Goal: Information Seeking & Learning: Find specific fact

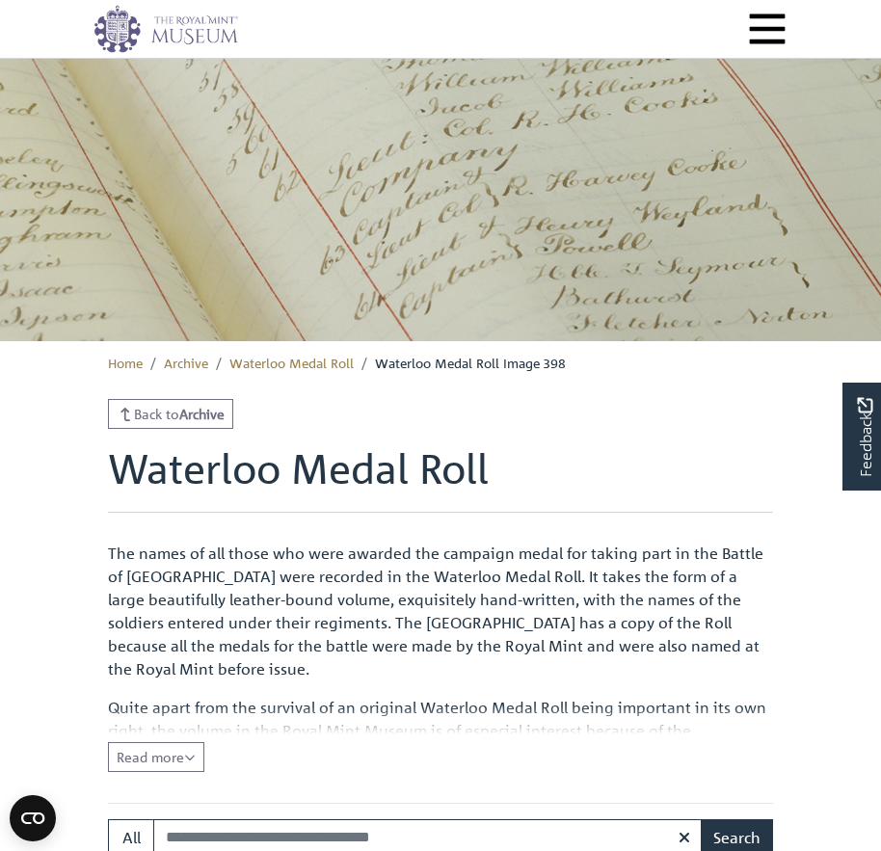
scroll to position [385, 0]
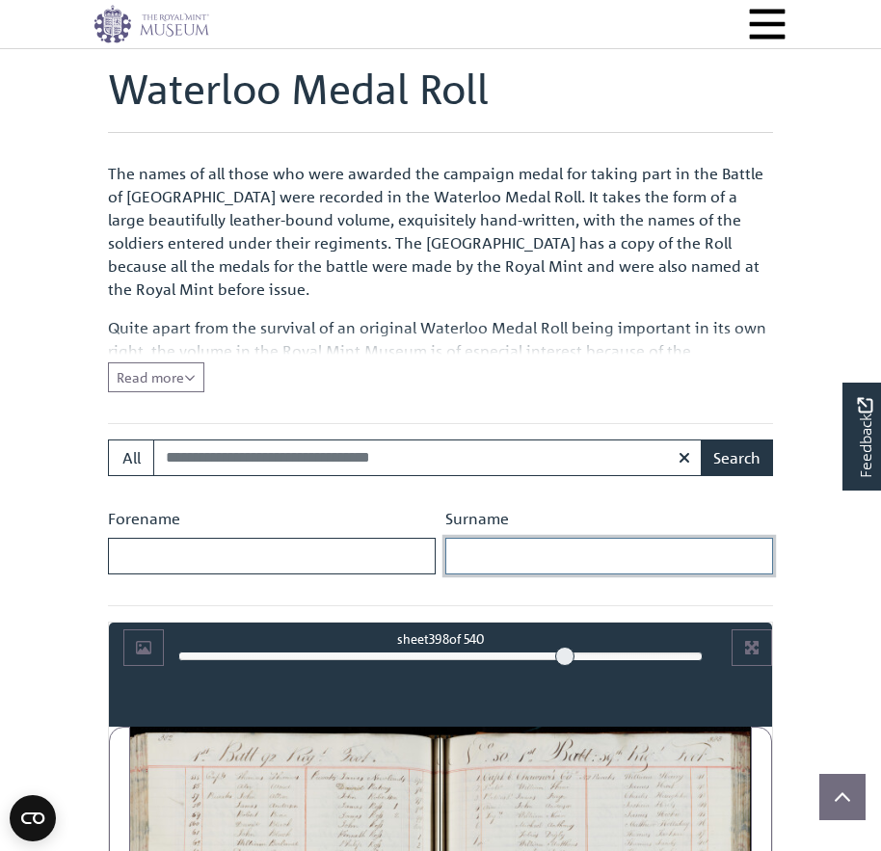
click at [484, 556] on input "Surname" at bounding box center [609, 556] width 328 height 37
type input "********"
click at [701, 439] on button "Search" at bounding box center [737, 457] width 72 height 37
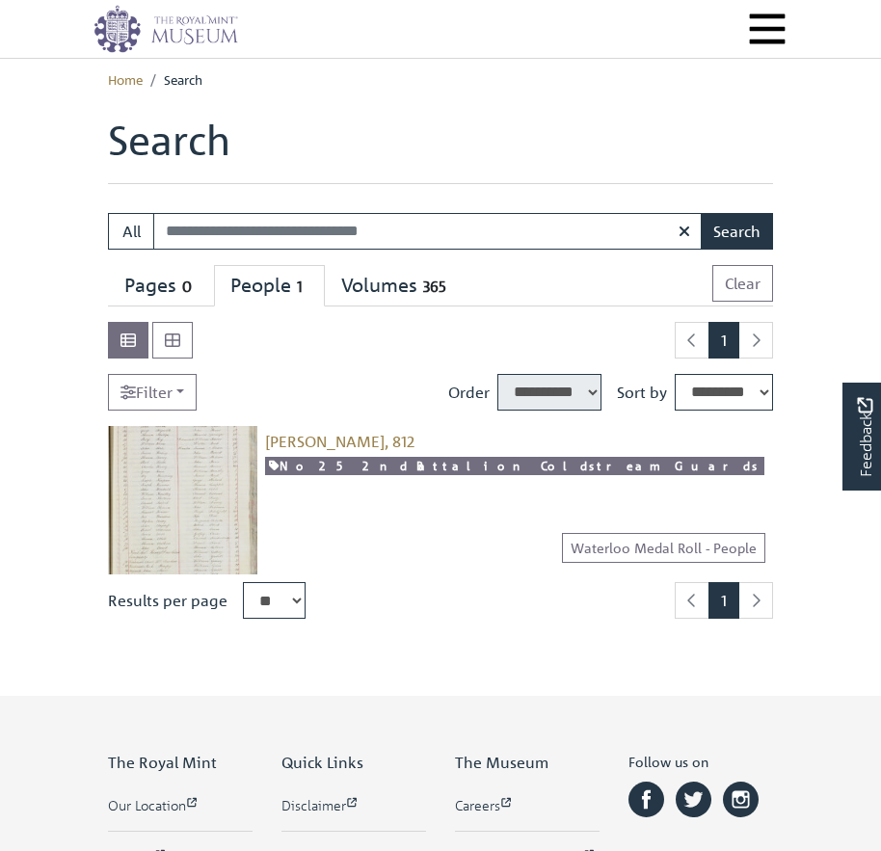
select select "****"
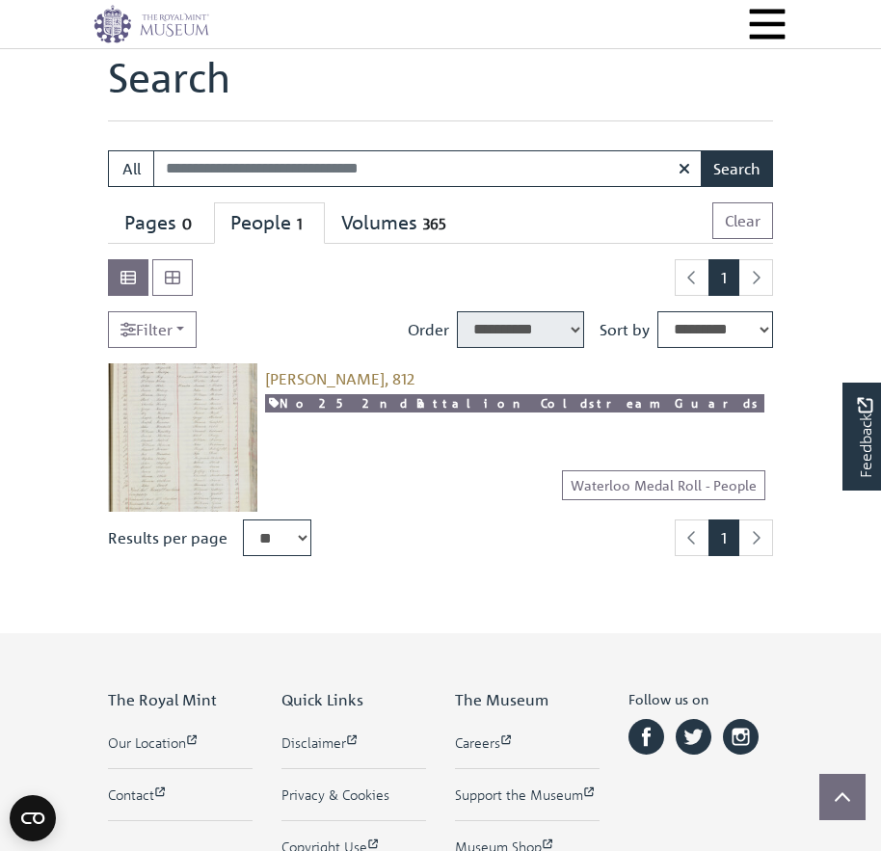
scroll to position [193, 0]
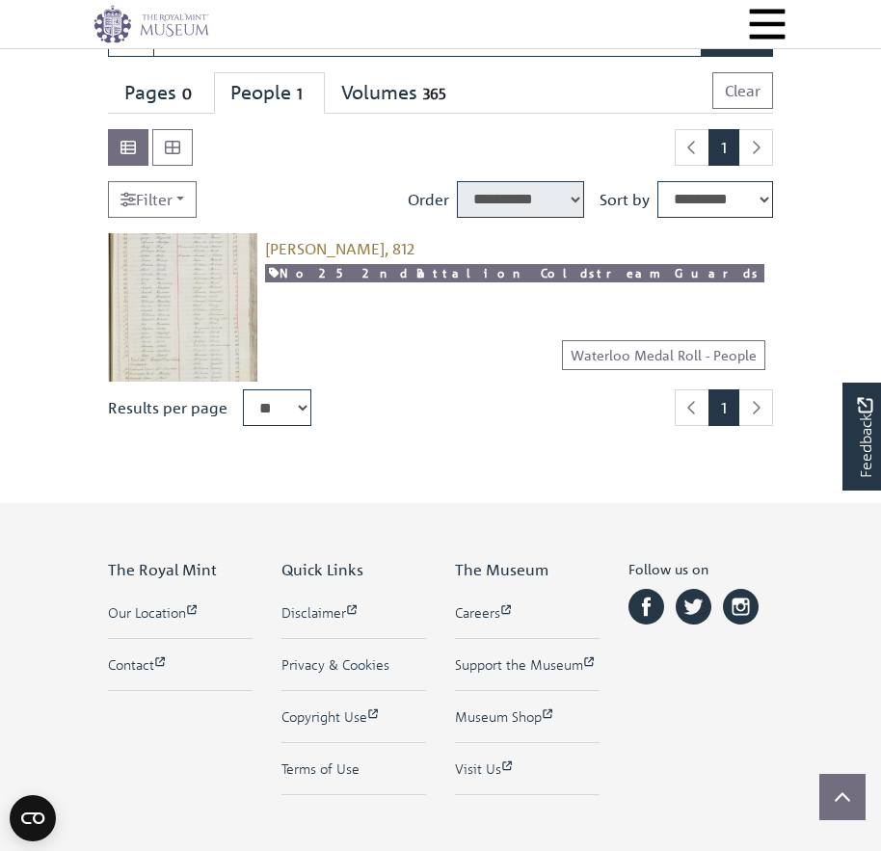
click at [194, 294] on img at bounding box center [182, 307] width 149 height 149
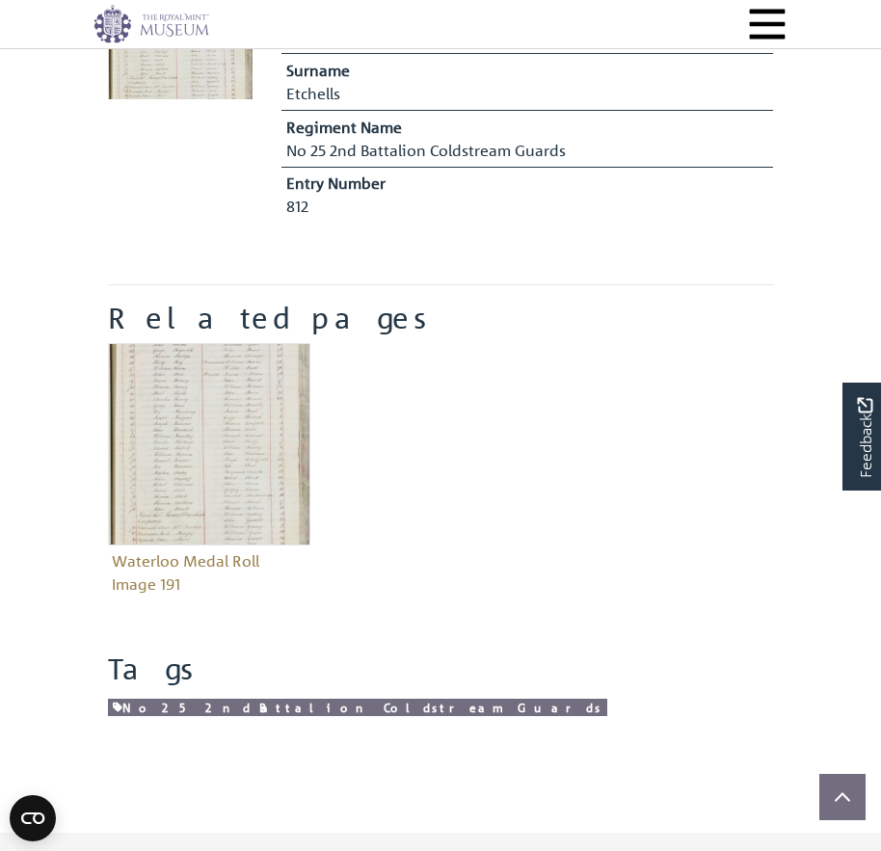
scroll to position [578, 0]
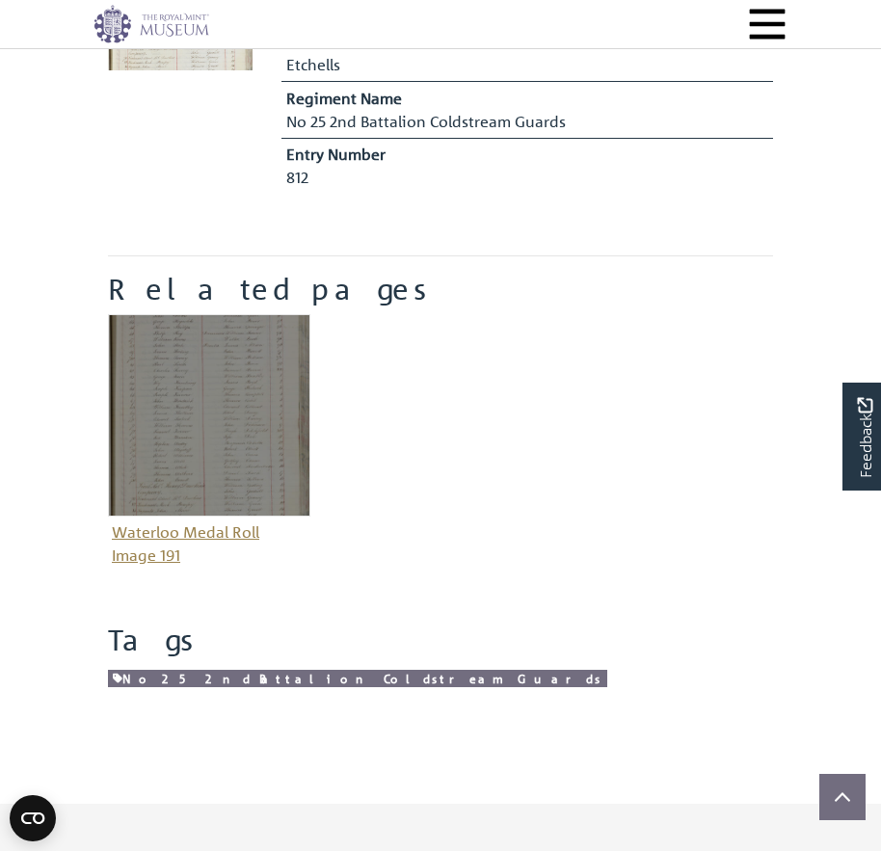
click at [203, 408] on img "Item related to this entity" at bounding box center [209, 415] width 202 height 202
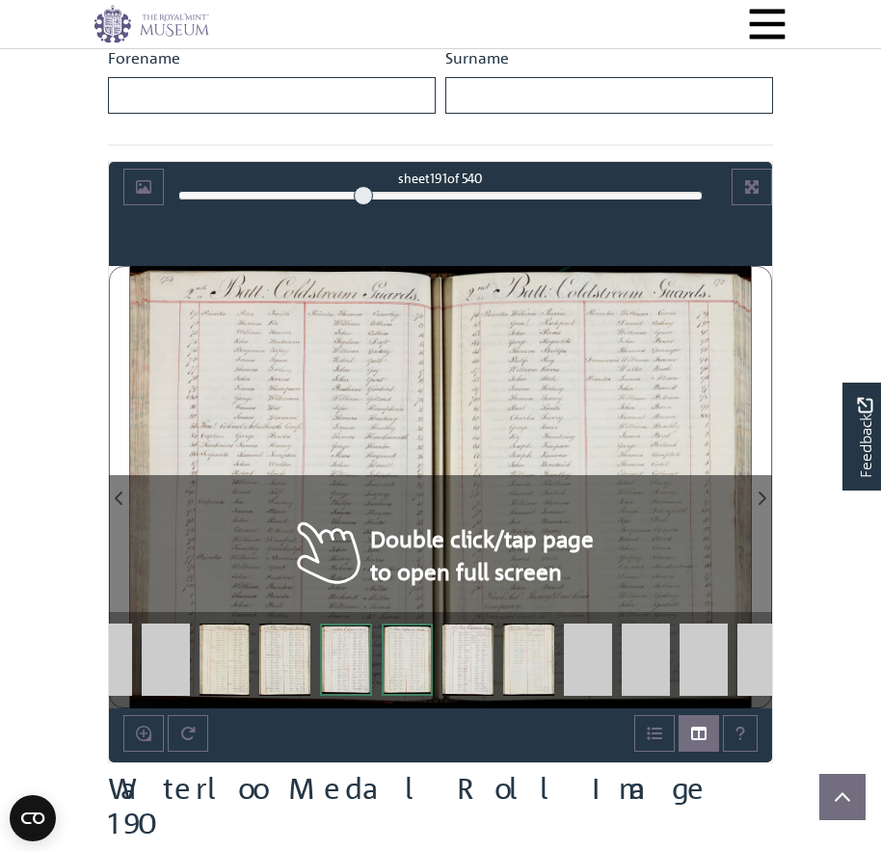
scroll to position [867, 0]
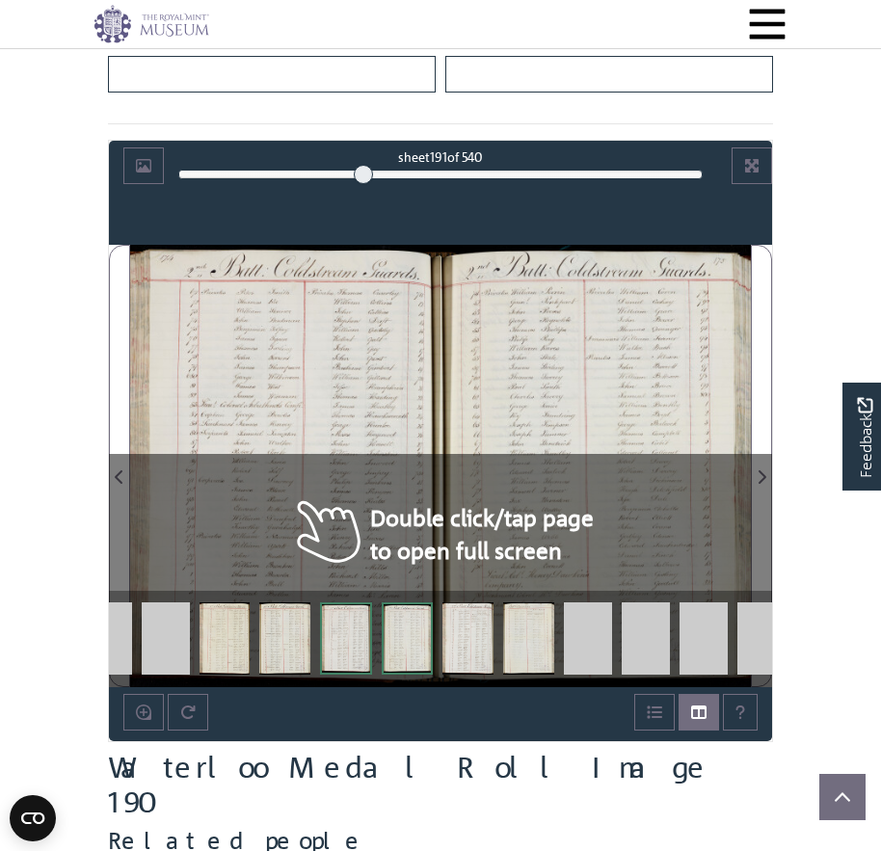
click at [311, 394] on div at bounding box center [285, 466] width 310 height 442
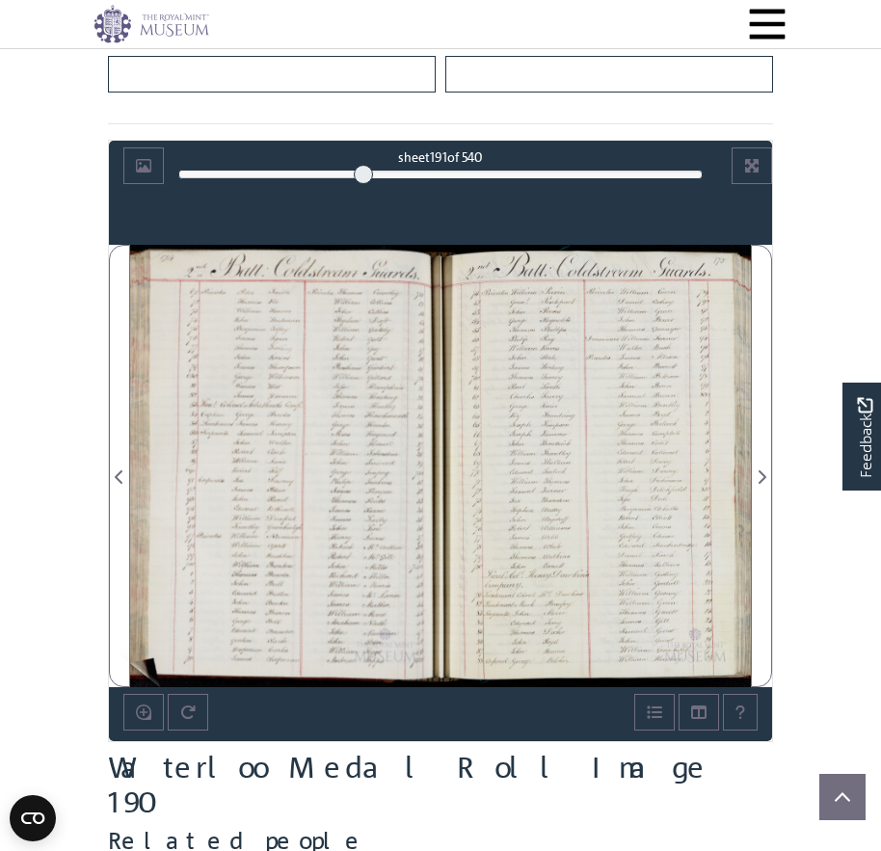
click at [153, 658] on img at bounding box center [285, 466] width 310 height 442
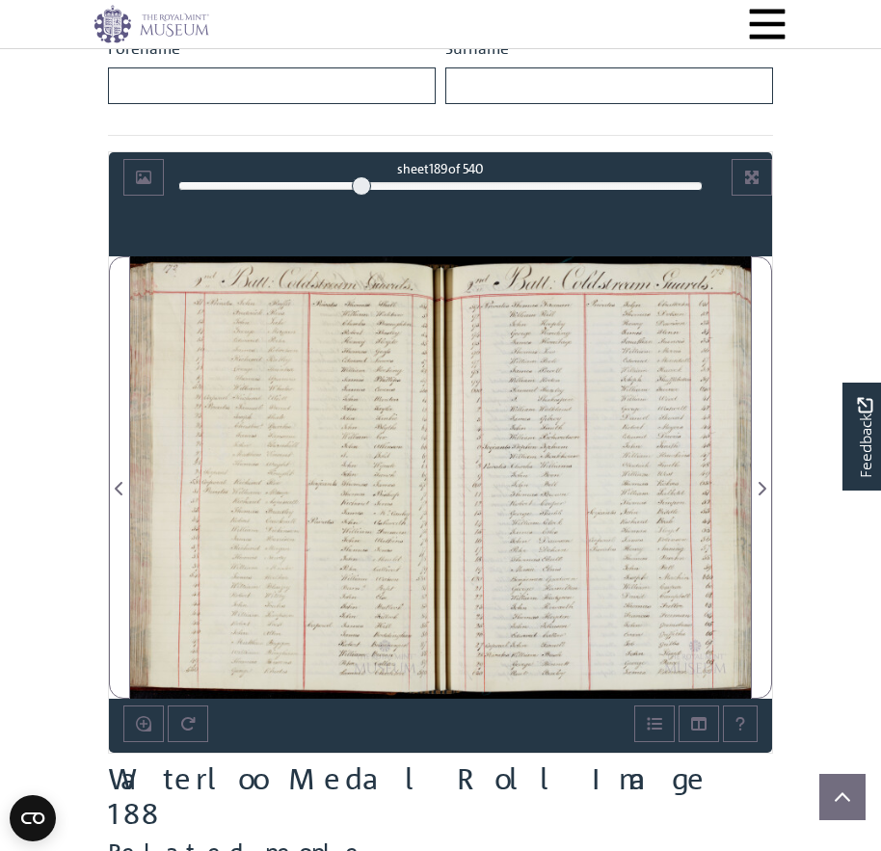
scroll to position [867, 0]
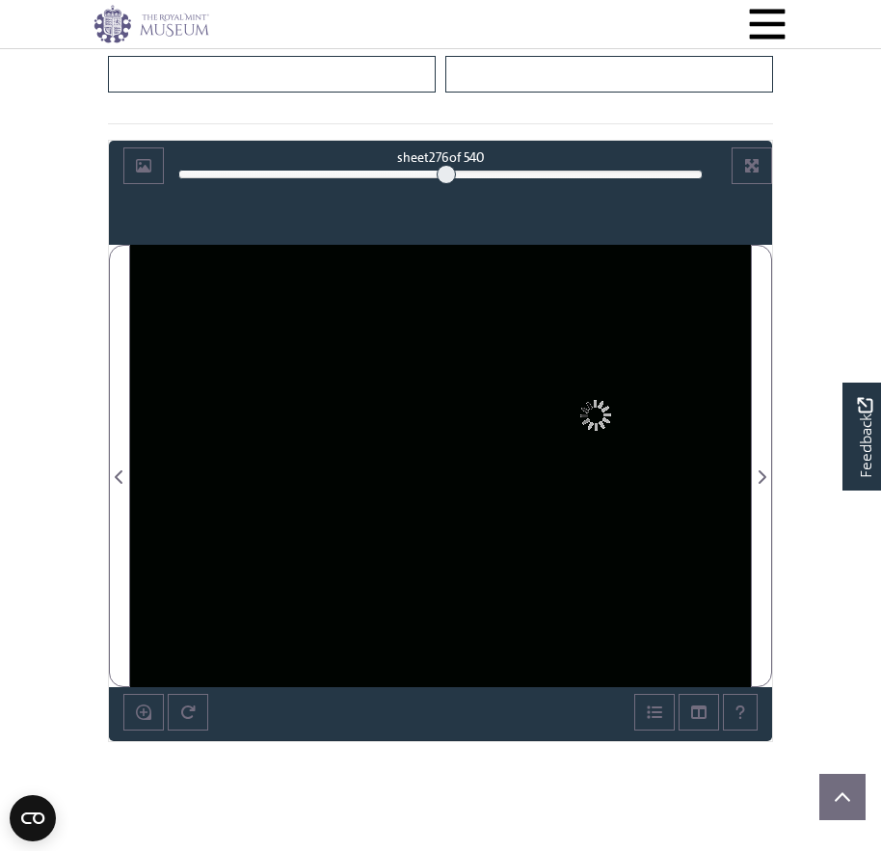
drag, startPoint x: 421, startPoint y: 179, endPoint x: 446, endPoint y: 185, distance: 25.7
click at [446, 185] on div "Image-only book sheet 276 of 540 276 *** The metadata has moved. You can now ac…" at bounding box center [440, 193] width 663 height 104
drag, startPoint x: 444, startPoint y: 177, endPoint x: 476, endPoint y: 181, distance: 32.0
click at [476, 181] on div at bounding box center [475, 174] width 19 height 19
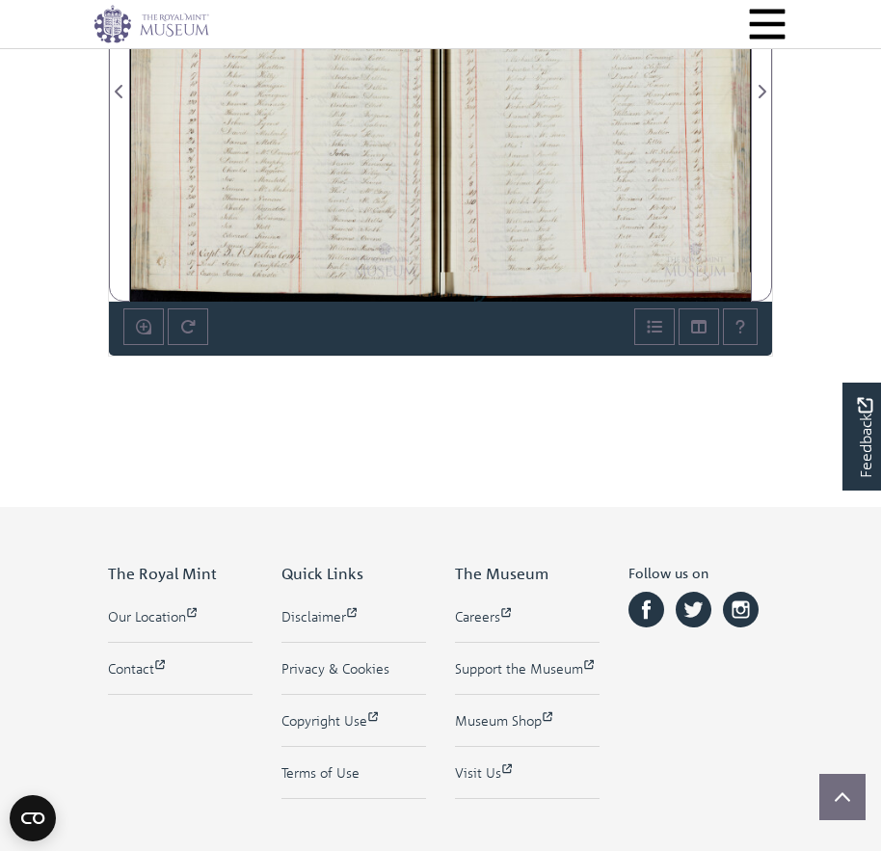
scroll to position [964, 0]
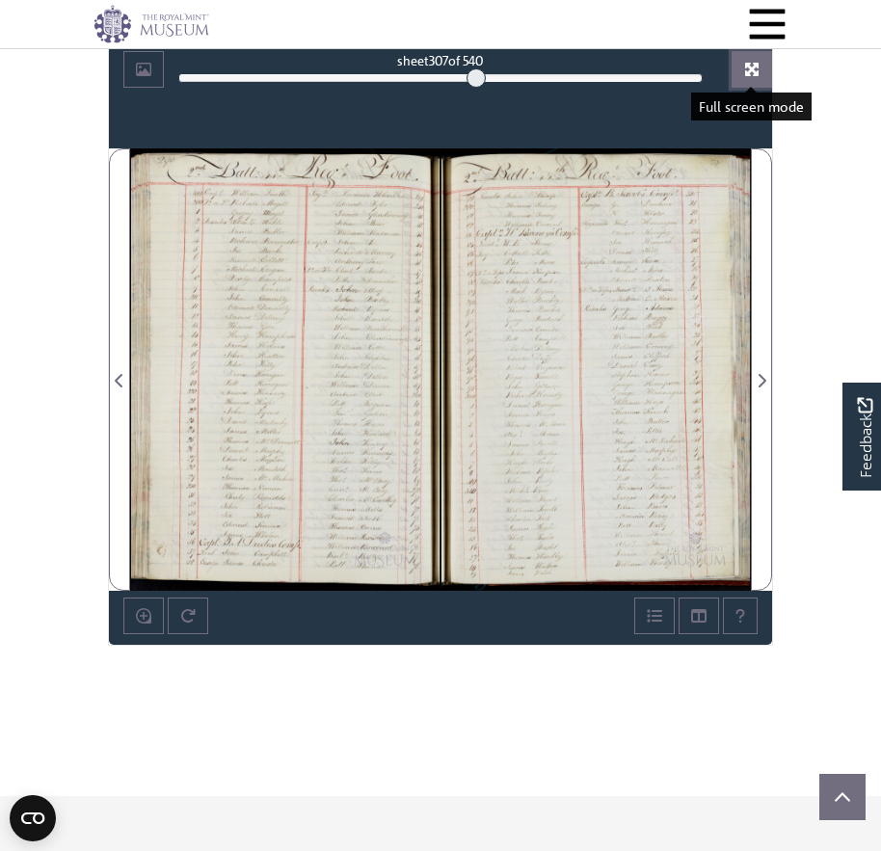
click at [750, 66] on icon "Full screen mode" at bounding box center [751, 69] width 15 height 15
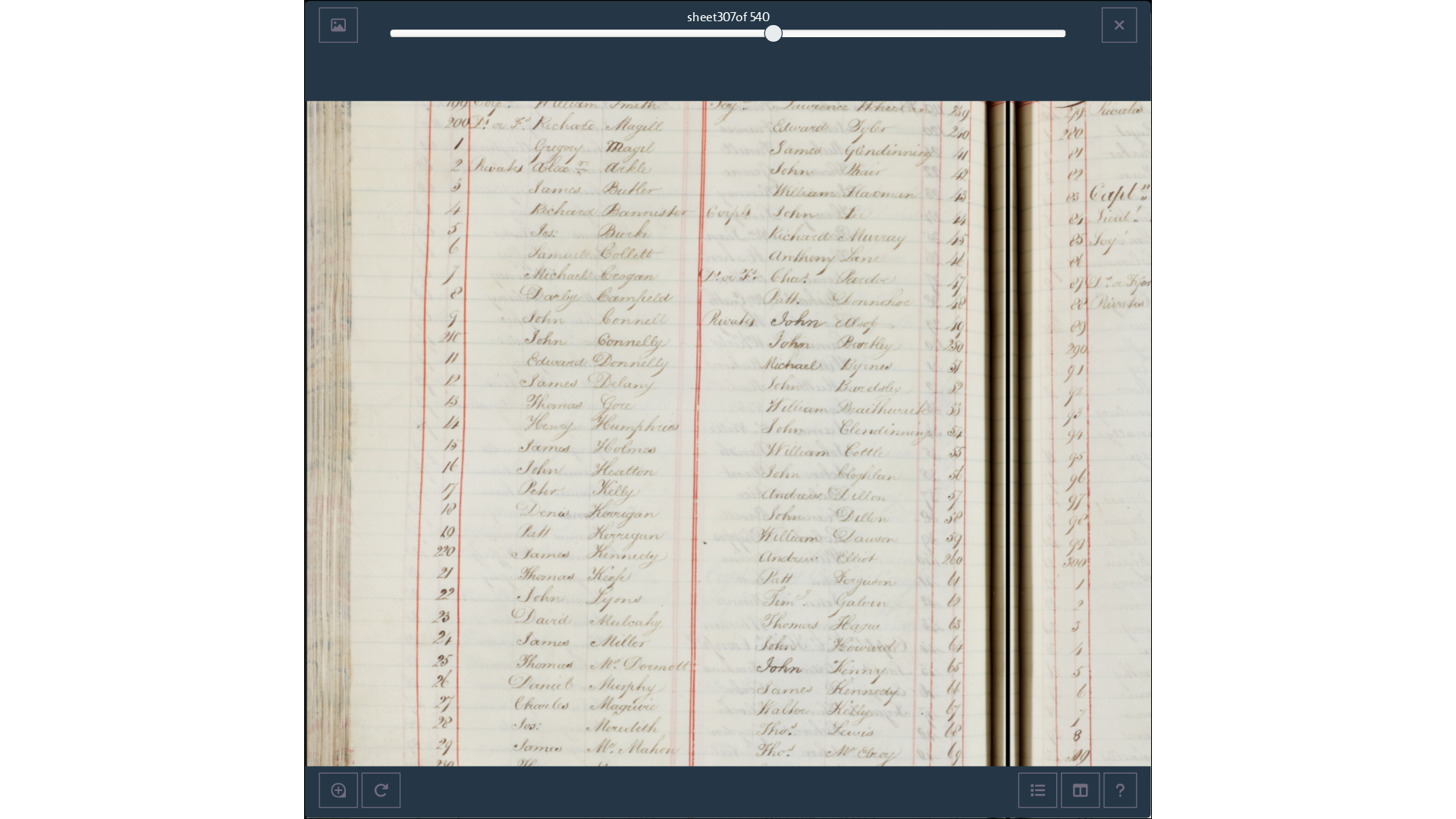
scroll to position [636, 0]
